Goal: Information Seeking & Learning: Find specific fact

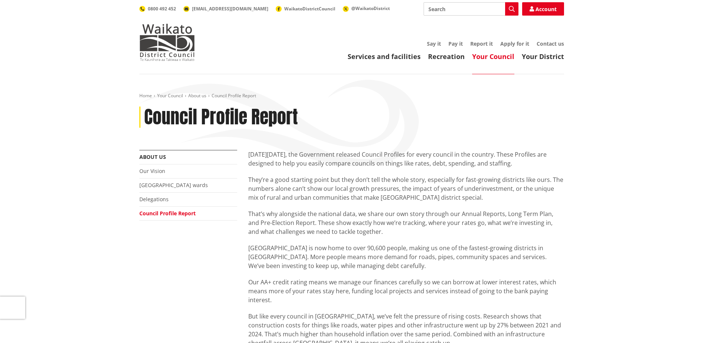
click at [468, 10] on input "Search" at bounding box center [471, 8] width 95 height 13
type input "c"
type input "tuakau community board candidates"
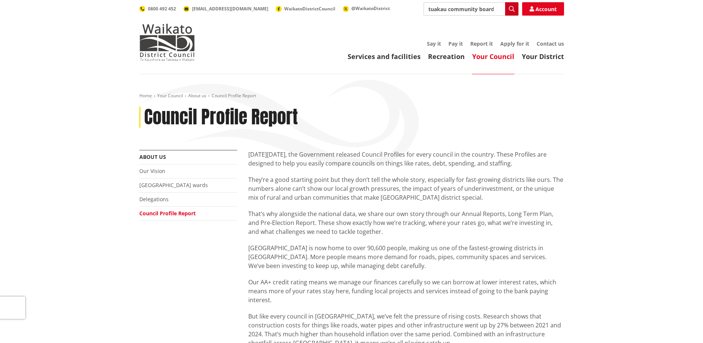
click at [512, 11] on icon "button" at bounding box center [512, 9] width 6 height 6
click at [508, 7] on button "Search" at bounding box center [511, 8] width 13 height 13
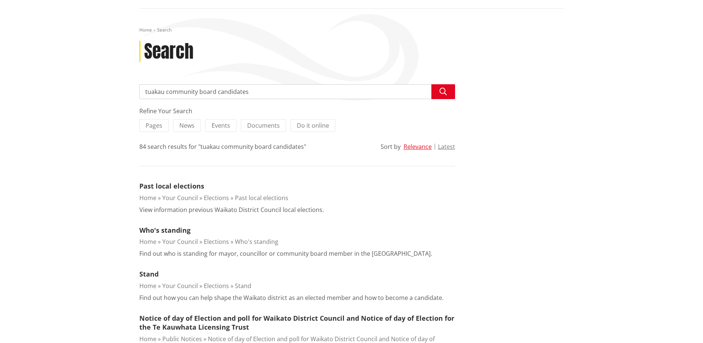
scroll to position [148, 0]
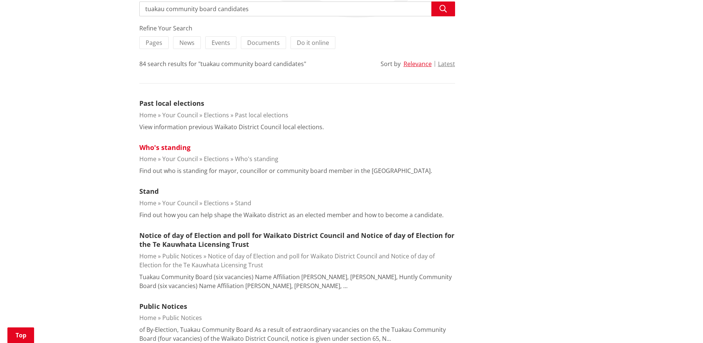
click at [154, 147] on link "Who's standing" at bounding box center [164, 147] width 51 height 9
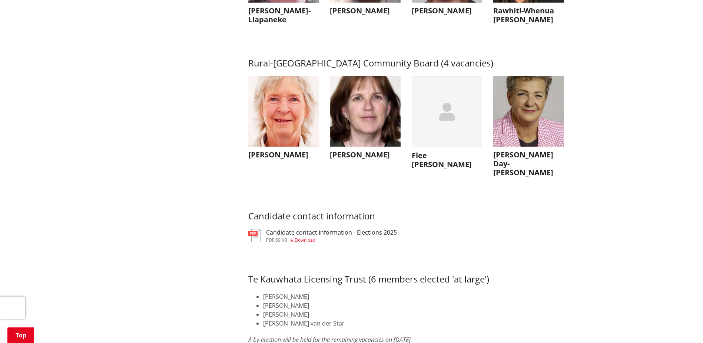
scroll to position [3486, 0]
